Goal: Transaction & Acquisition: Obtain resource

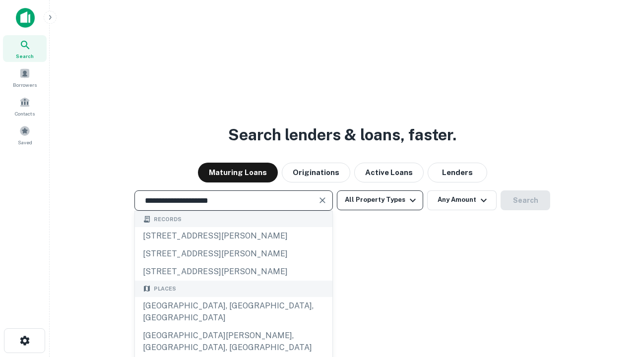
click at [233, 327] on div "[GEOGRAPHIC_DATA], [GEOGRAPHIC_DATA], [GEOGRAPHIC_DATA]" at bounding box center [233, 312] width 197 height 30
click at [380, 200] on button "All Property Types" at bounding box center [380, 201] width 86 height 20
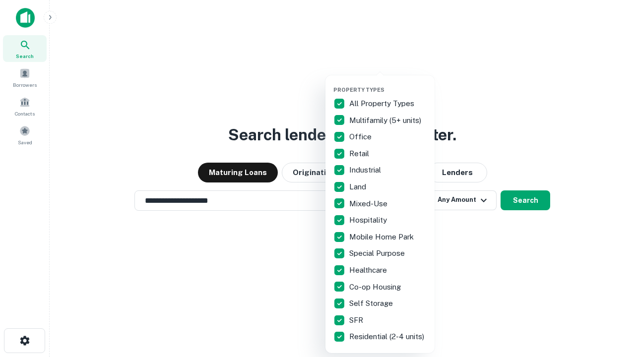
type input "**********"
click at [388, 83] on button "button" at bounding box center [387, 83] width 109 height 0
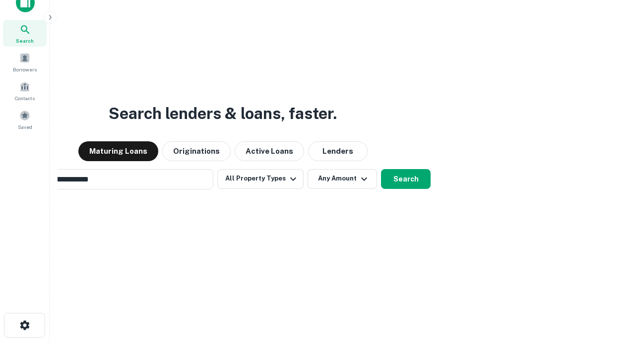
scroll to position [71, 281]
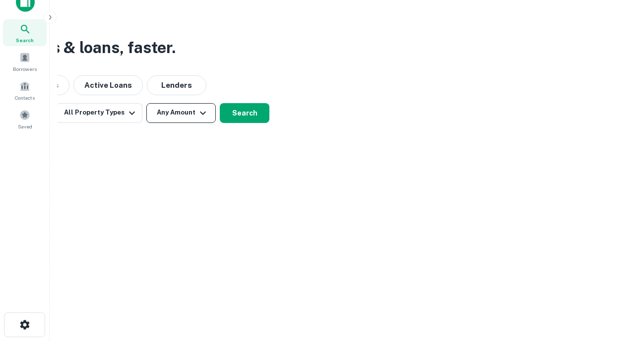
click at [181, 113] on button "Any Amount" at bounding box center [180, 113] width 69 height 20
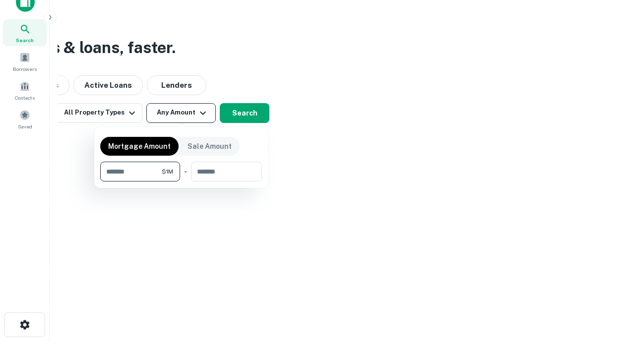
type input "*******"
click at [181, 182] on button "button" at bounding box center [181, 182] width 162 height 0
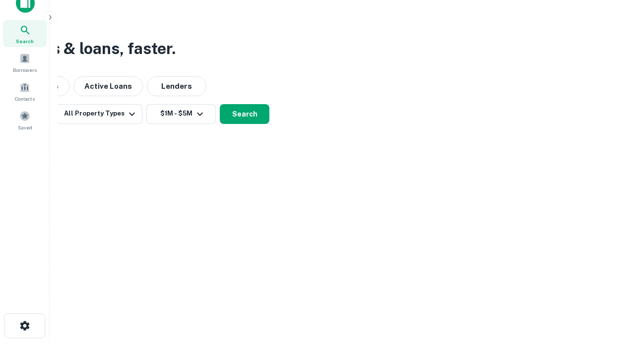
scroll to position [6, 183]
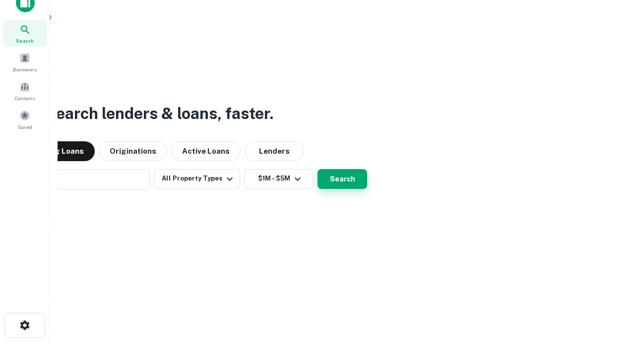
click at [318, 169] on button "Search" at bounding box center [343, 179] width 50 height 20
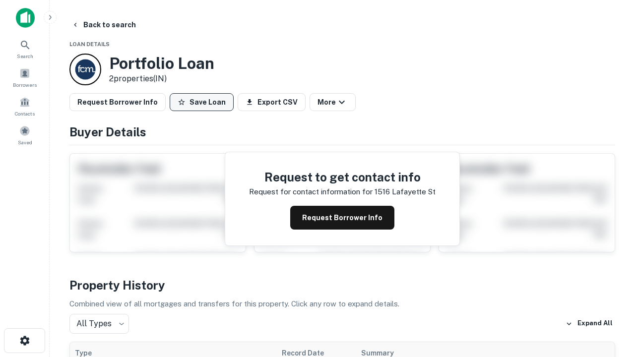
click at [201, 102] on button "Save Loan" at bounding box center [202, 102] width 64 height 18
